Goal: Information Seeking & Learning: Learn about a topic

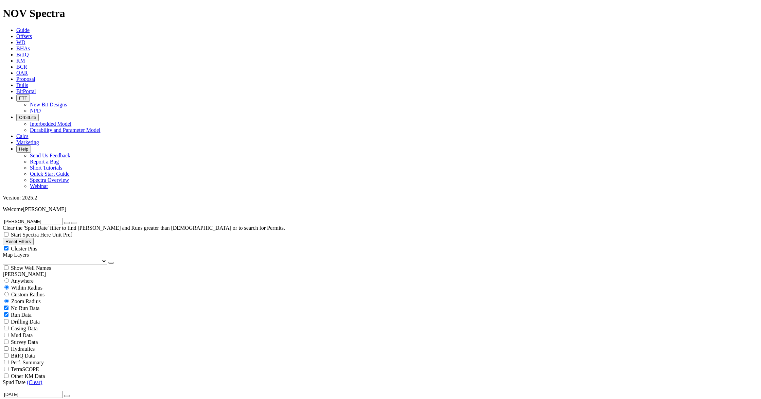
drag, startPoint x: 692, startPoint y: 224, endPoint x: 712, endPoint y: 223, distance: 20.7
drag, startPoint x: 704, startPoint y: 216, endPoint x: 716, endPoint y: 216, distance: 11.9
drag, startPoint x: 715, startPoint y: 216, endPoint x: 683, endPoint y: 216, distance: 32.6
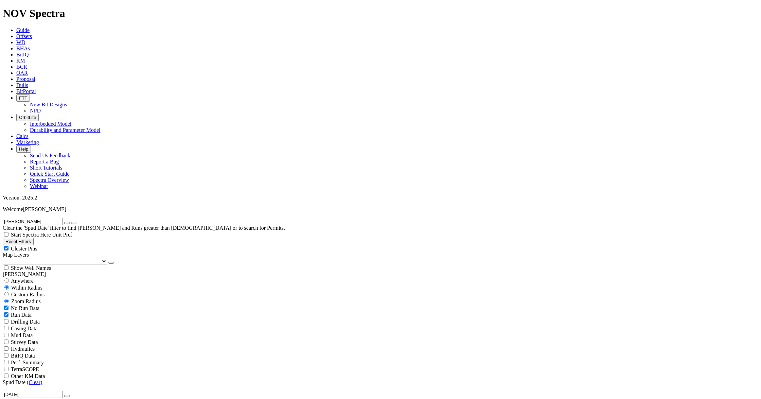
click at [67, 223] on icon "button" at bounding box center [67, 223] width 0 height 0
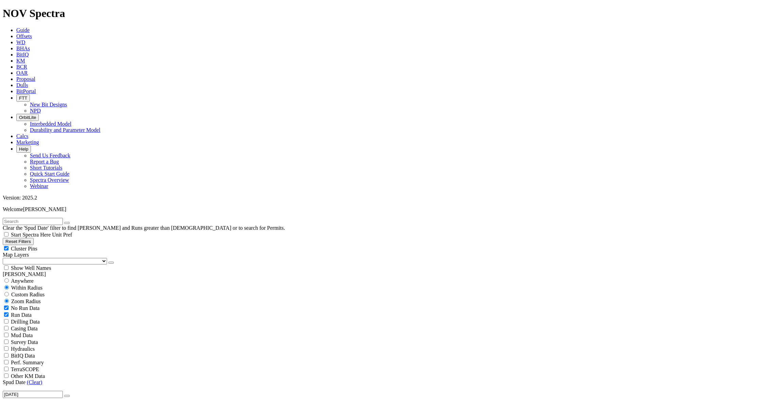
click at [33, 379] on link "(Clear)" at bounding box center [34, 382] width 15 height 6
